Goal: Task Accomplishment & Management: Use online tool/utility

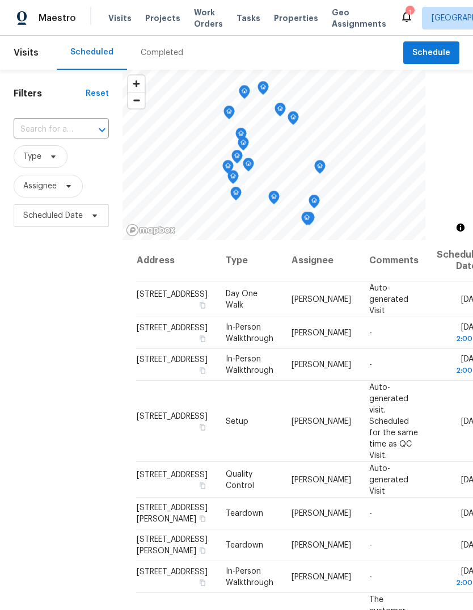
click at [116, 16] on span "Visits" at bounding box center [119, 17] width 23 height 11
click at [283, 18] on span "Properties" at bounding box center [296, 17] width 44 height 11
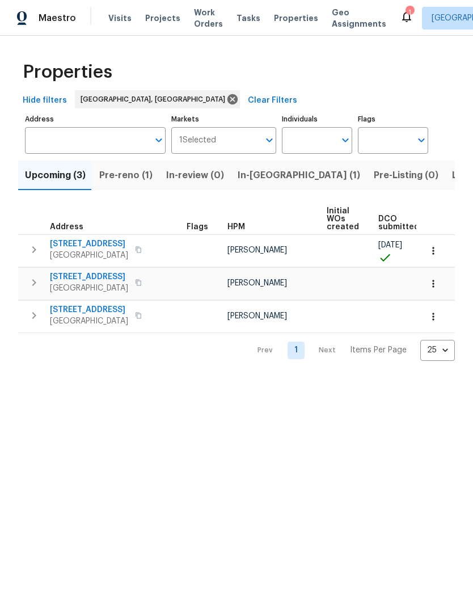
click at [452, 178] on span "Listed (26)" at bounding box center [476, 175] width 49 height 16
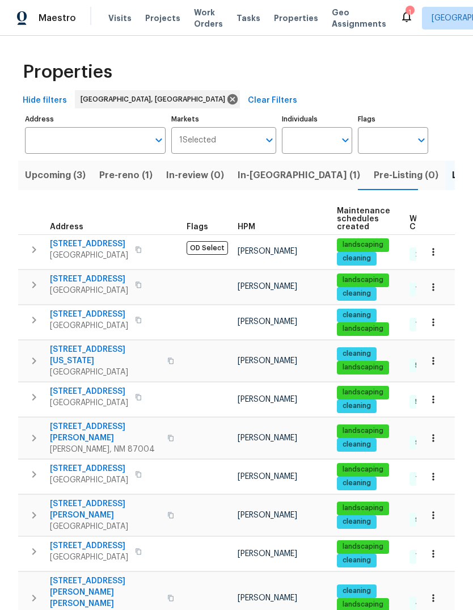
click at [33, 249] on icon "button" at bounding box center [34, 250] width 14 height 14
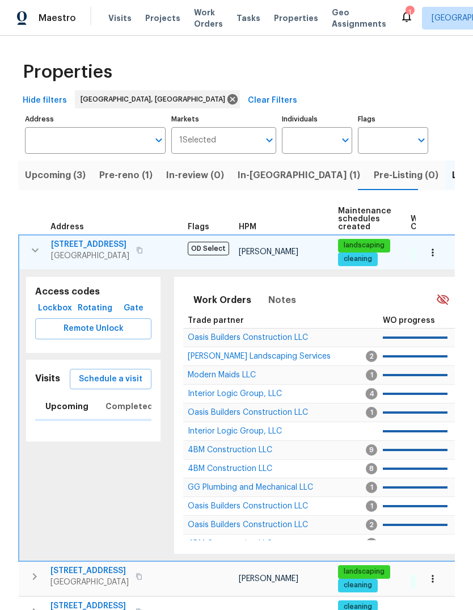
click at [116, 380] on span "Schedule a visit" at bounding box center [111, 379] width 64 height 14
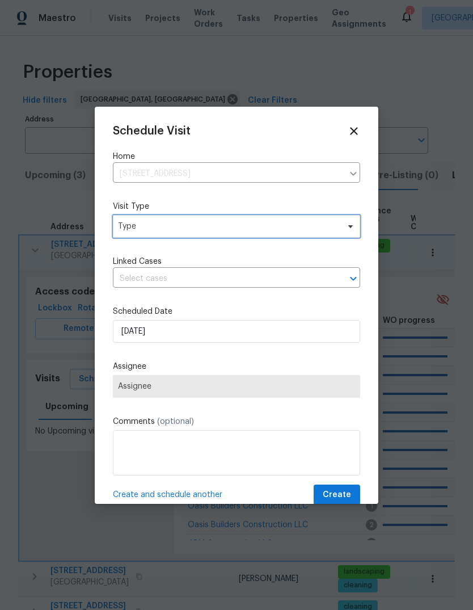
click at [254, 223] on span "Type" at bounding box center [228, 226] width 221 height 11
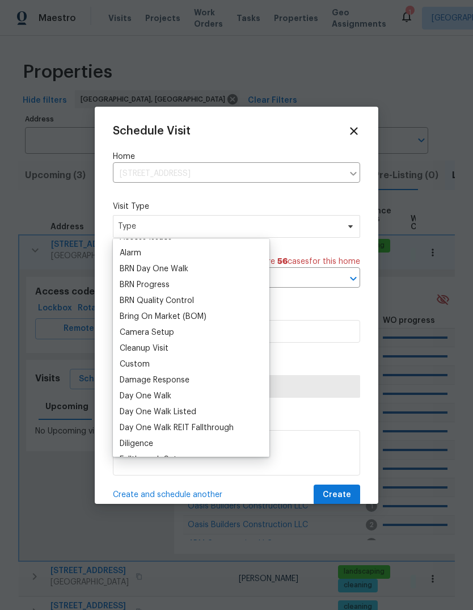
scroll to position [64, 0]
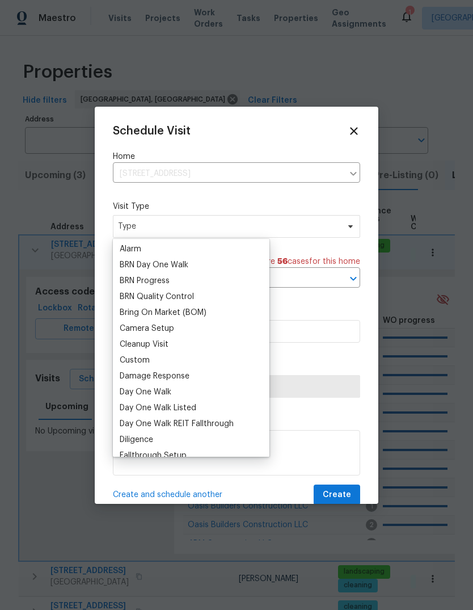
click at [153, 356] on div "Custom" at bounding box center [191, 360] width 150 height 16
click at [149, 356] on div "Custom" at bounding box center [135, 360] width 30 height 11
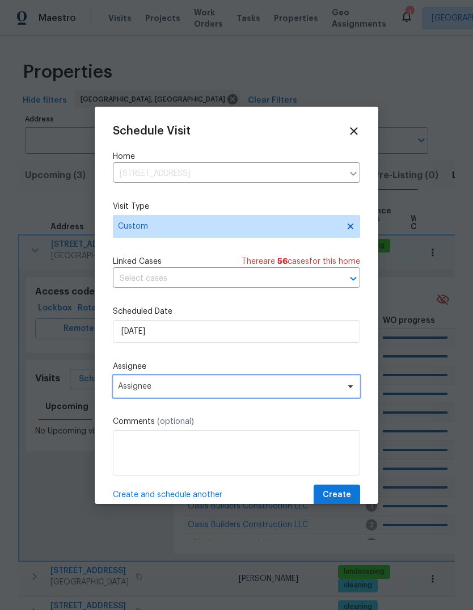
click at [167, 385] on span "Assignee" at bounding box center [229, 386] width 222 height 9
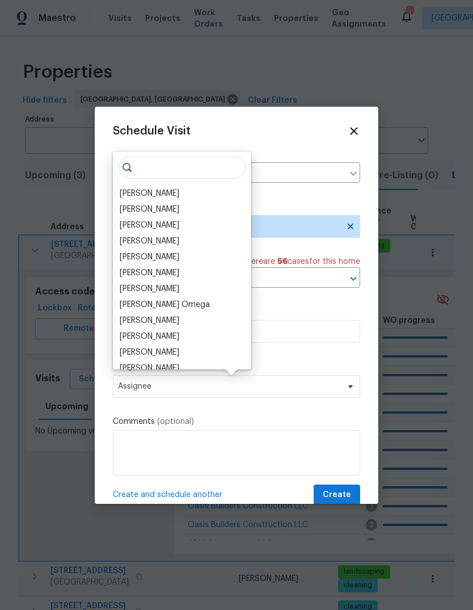
click at [164, 191] on div "[PERSON_NAME]" at bounding box center [150, 193] width 60 height 11
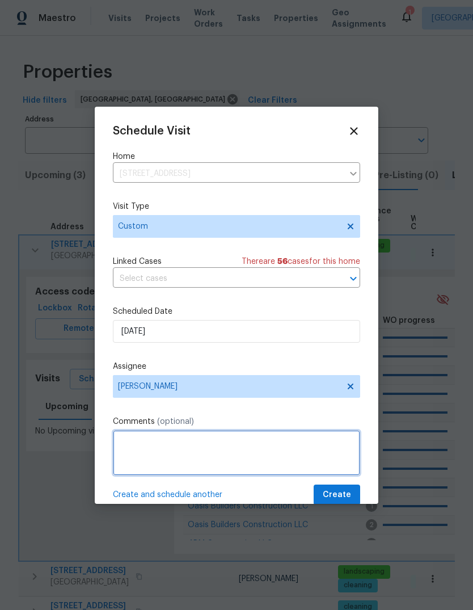
click at [164, 438] on textarea at bounding box center [236, 452] width 247 height 45
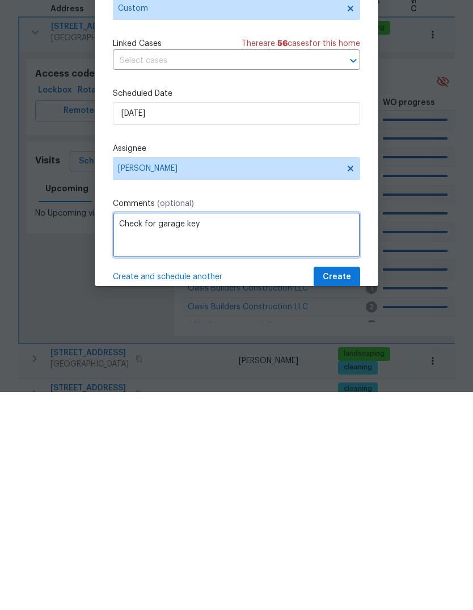
type textarea "Check for garage key"
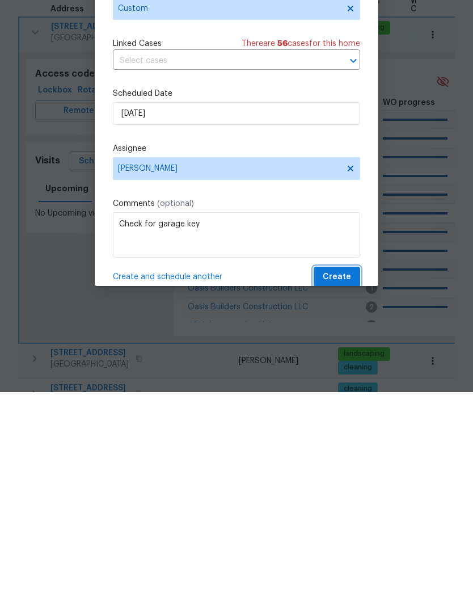
click at [340, 488] on span "Create" at bounding box center [337, 495] width 28 height 14
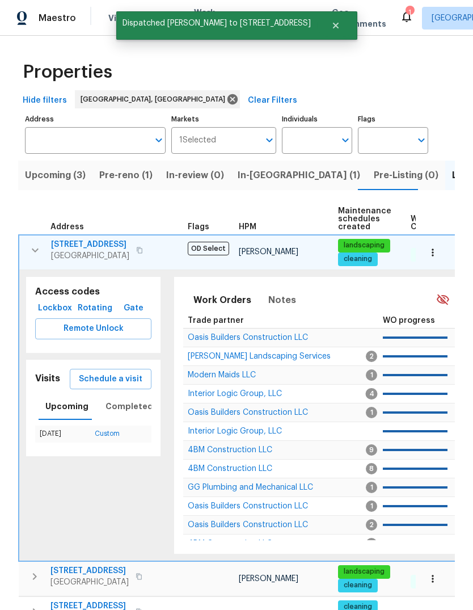
click at [30, 243] on icon "button" at bounding box center [35, 250] width 14 height 14
